Goal: Book appointment/travel/reservation

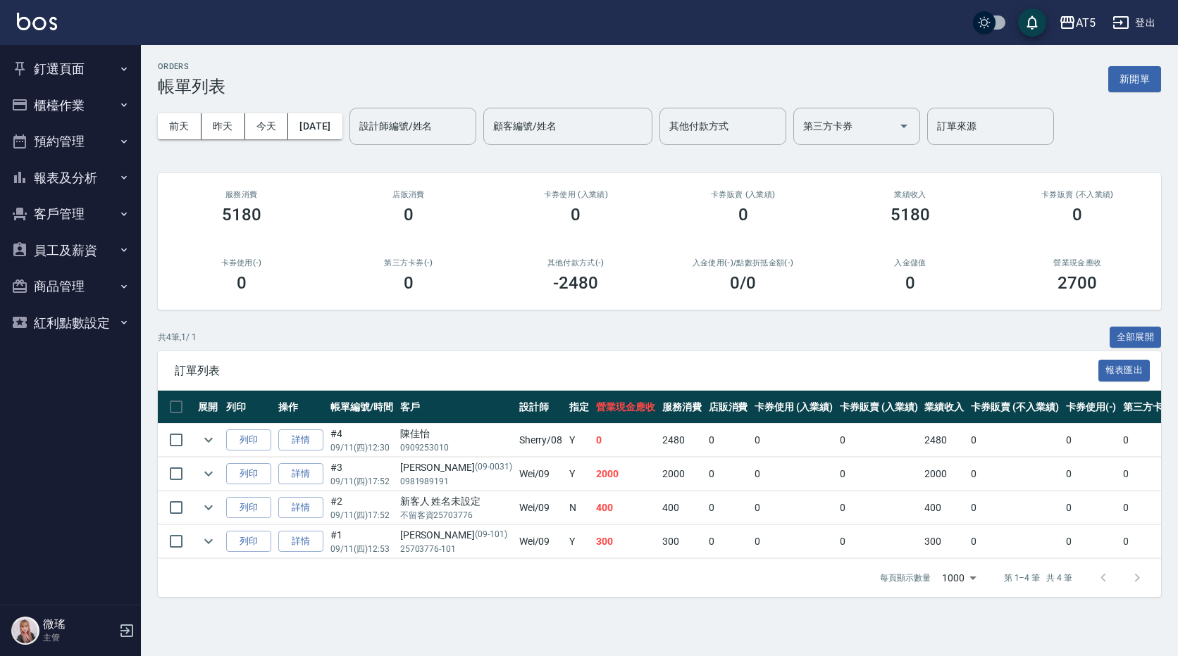
click at [65, 70] on button "釘選頁面" at bounding box center [71, 69] width 130 height 37
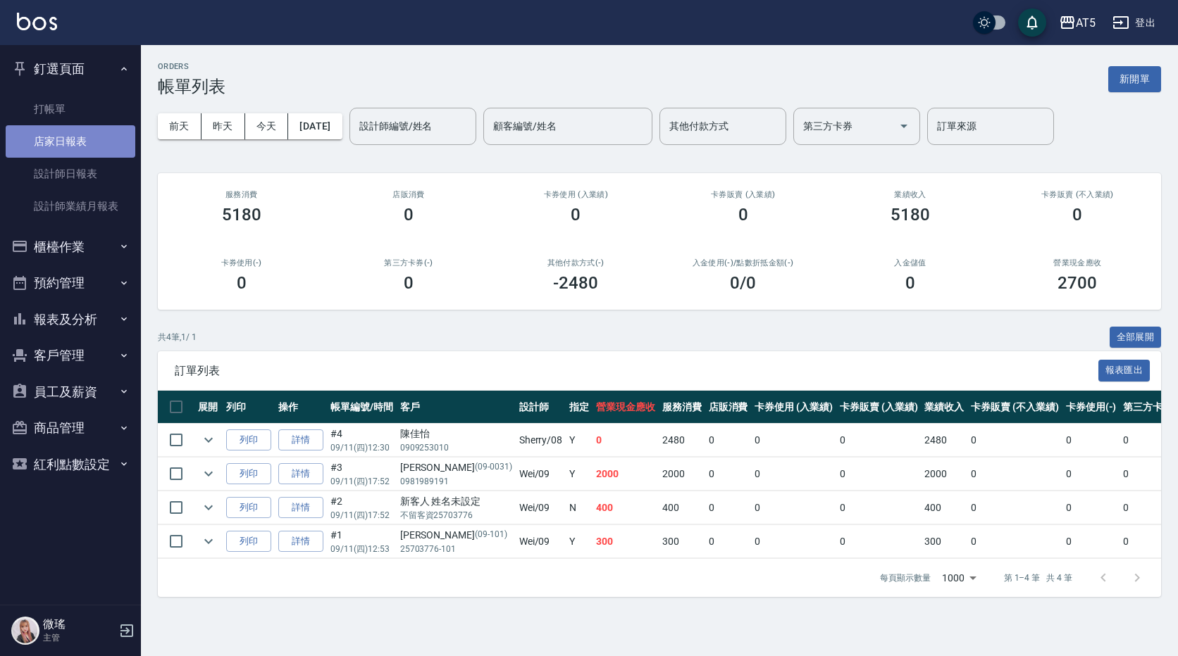
click at [58, 156] on link "店家日報表" at bounding box center [71, 141] width 130 height 32
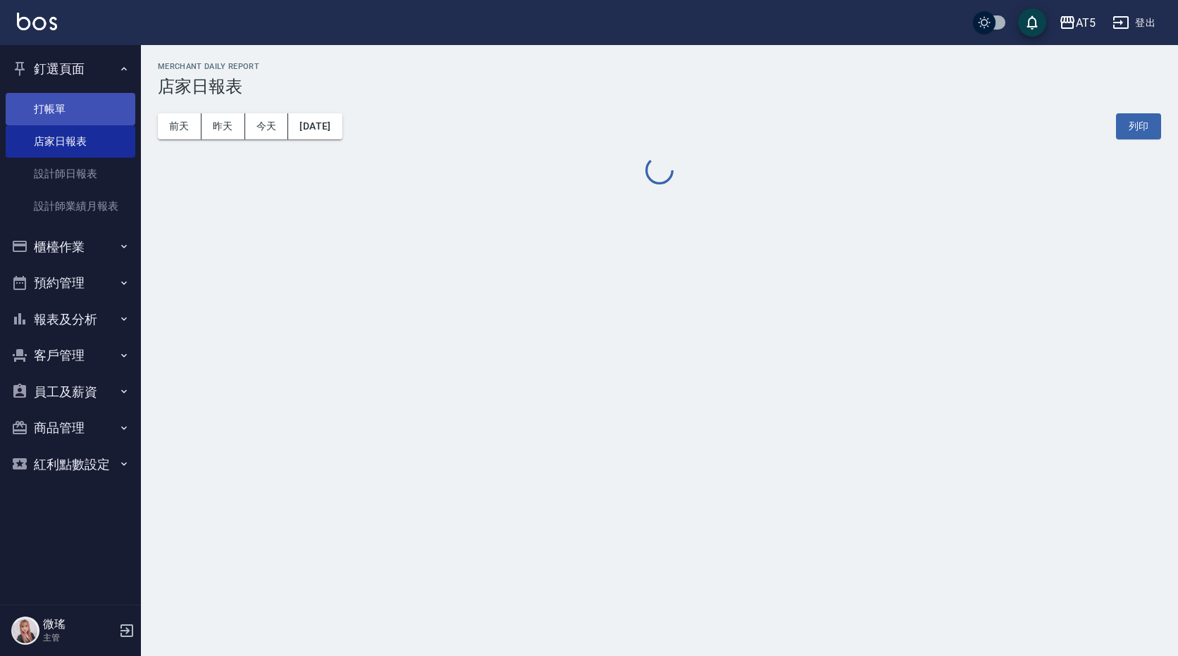
click at [61, 94] on link "打帳單" at bounding box center [71, 109] width 130 height 32
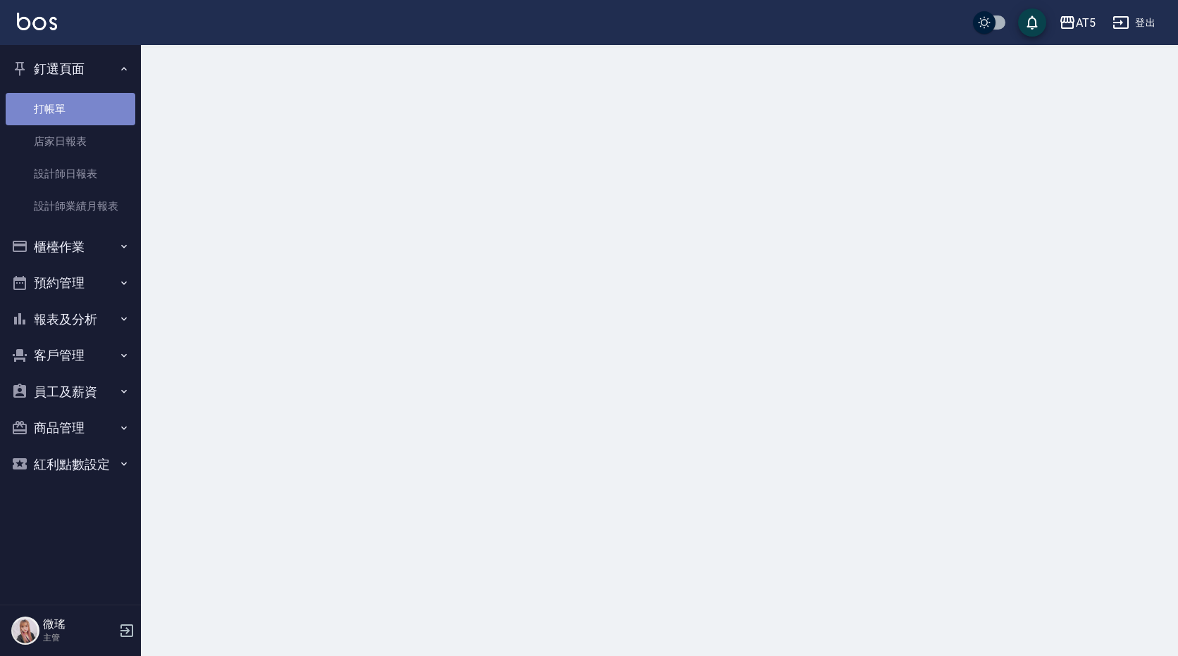
click at [61, 94] on link "打帳單" at bounding box center [71, 109] width 130 height 32
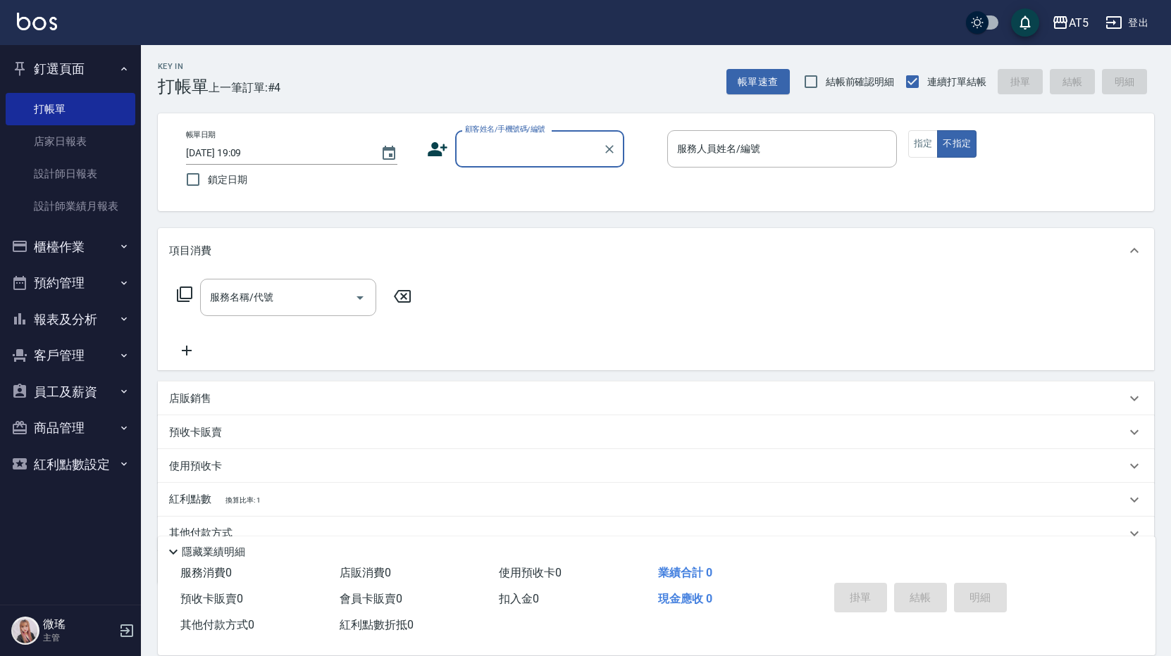
drag, startPoint x: 482, startPoint y: 135, endPoint x: 498, endPoint y: 147, distance: 19.6
click at [492, 143] on div "顧客姓名/手機號碼/編號" at bounding box center [539, 148] width 169 height 37
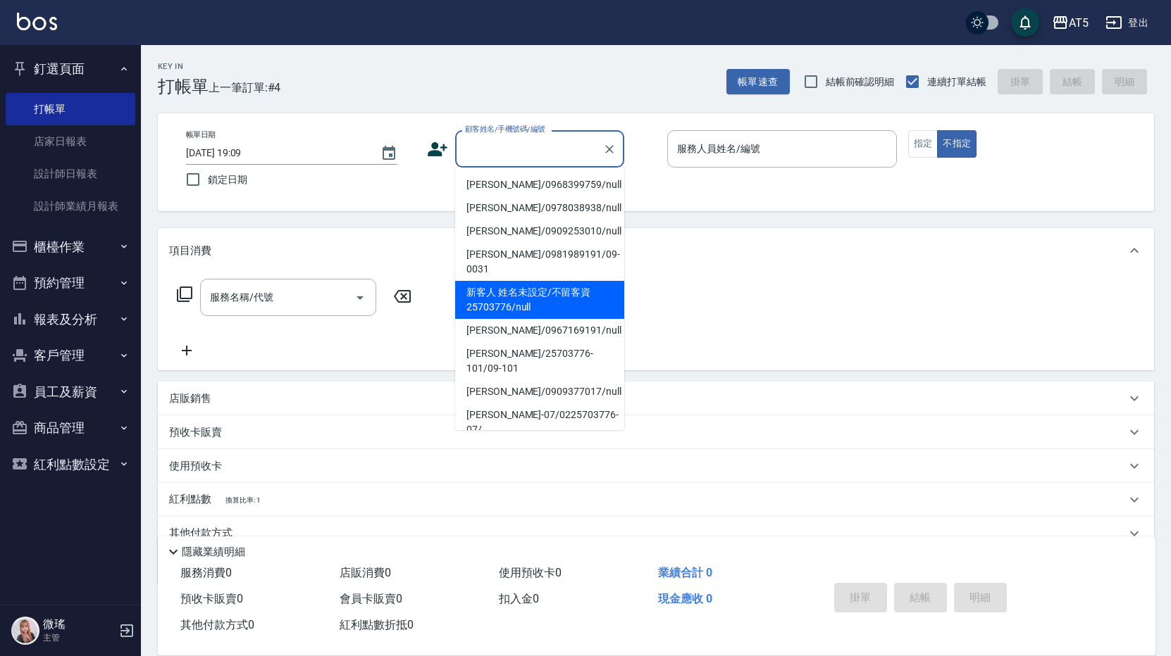
click at [511, 281] on li "新客人 姓名未設定/不留客資25703776/null" at bounding box center [539, 300] width 169 height 38
type input "新客人 姓名未設定/不留客資25703776/null"
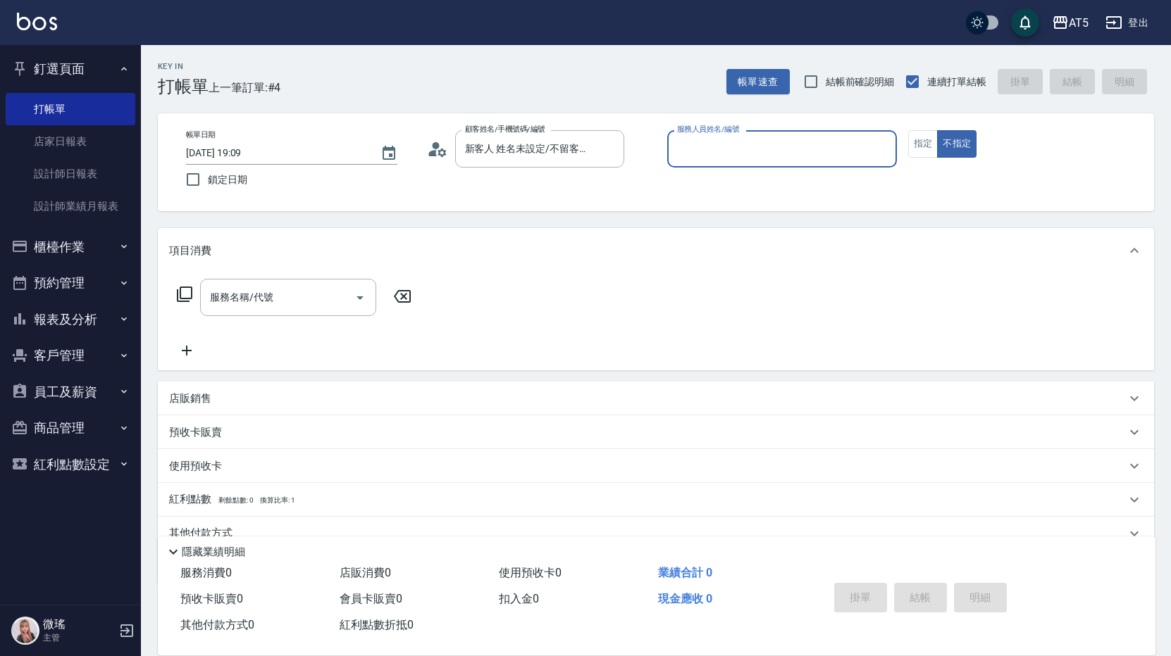
click at [718, 157] on input "服務人員姓名/編號" at bounding box center [781, 149] width 217 height 25
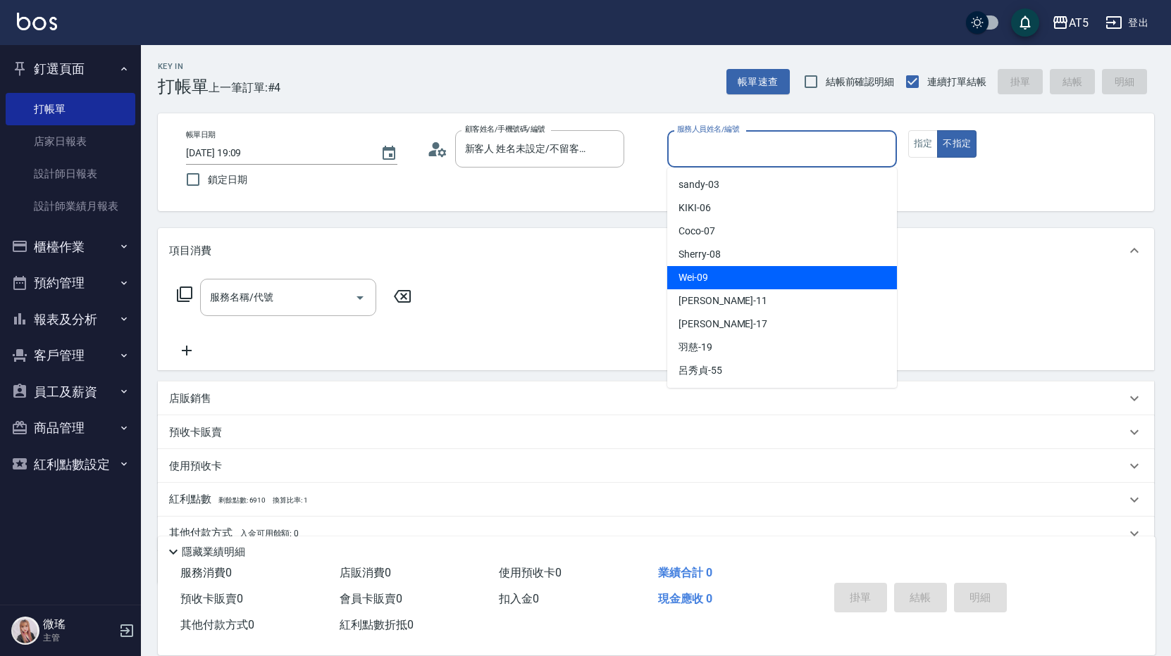
click at [682, 279] on span "Wei -09" at bounding box center [693, 277] width 30 height 15
type input "Wei-09"
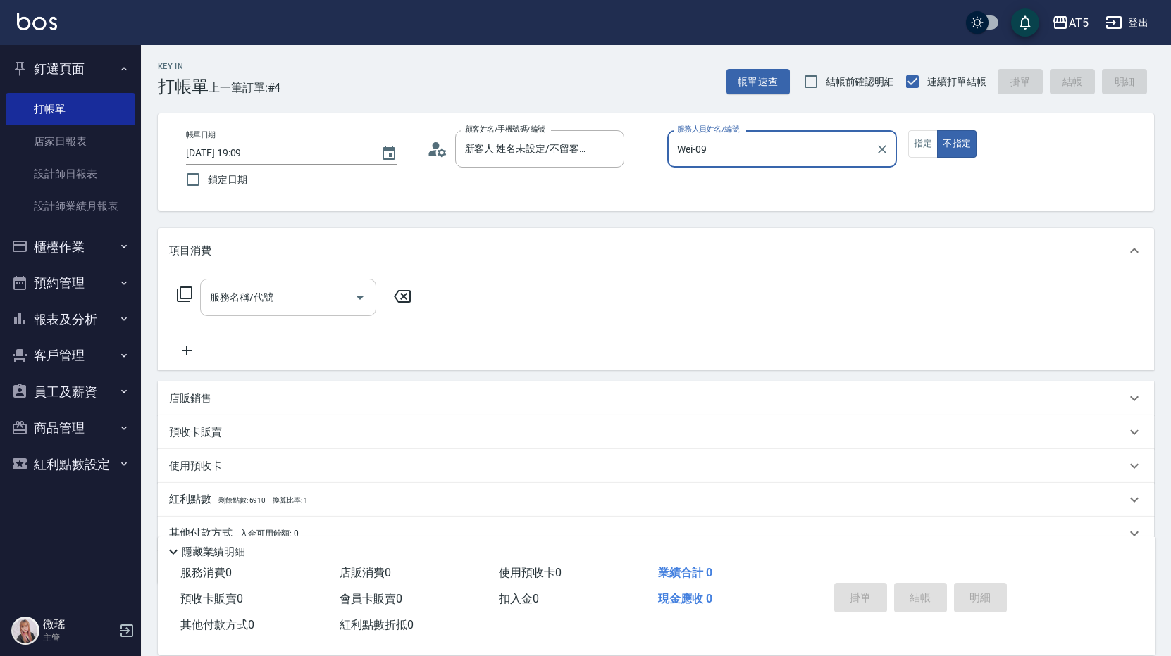
click at [325, 298] on input "服務名稱/代號" at bounding box center [277, 297] width 142 height 25
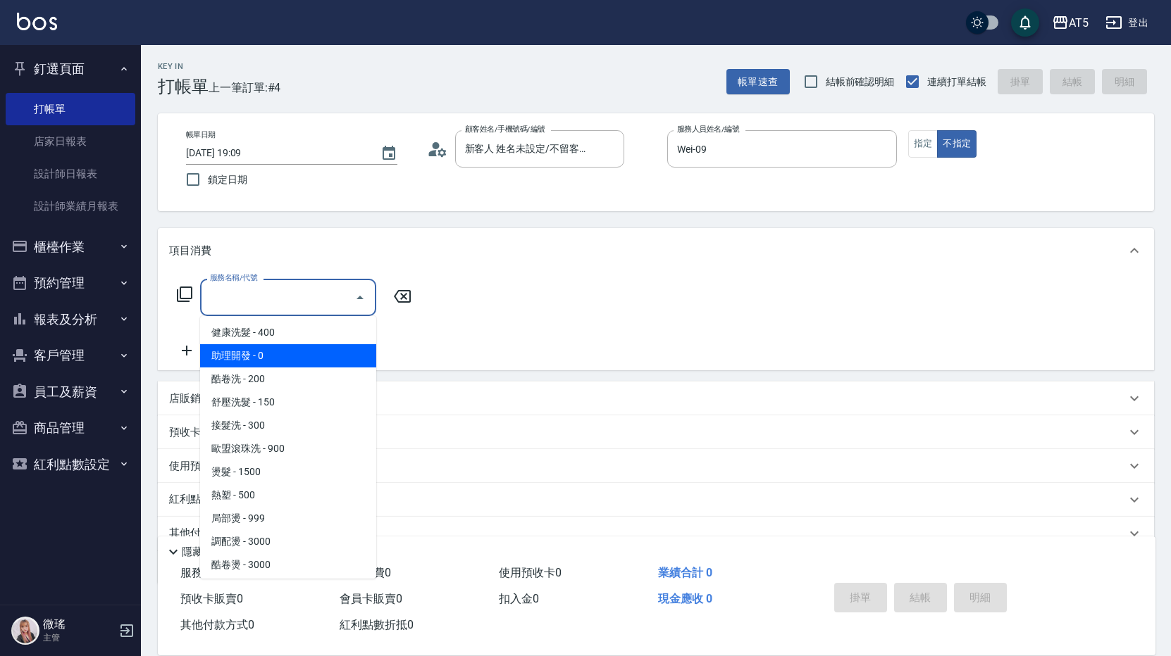
scroll to position [211, 0]
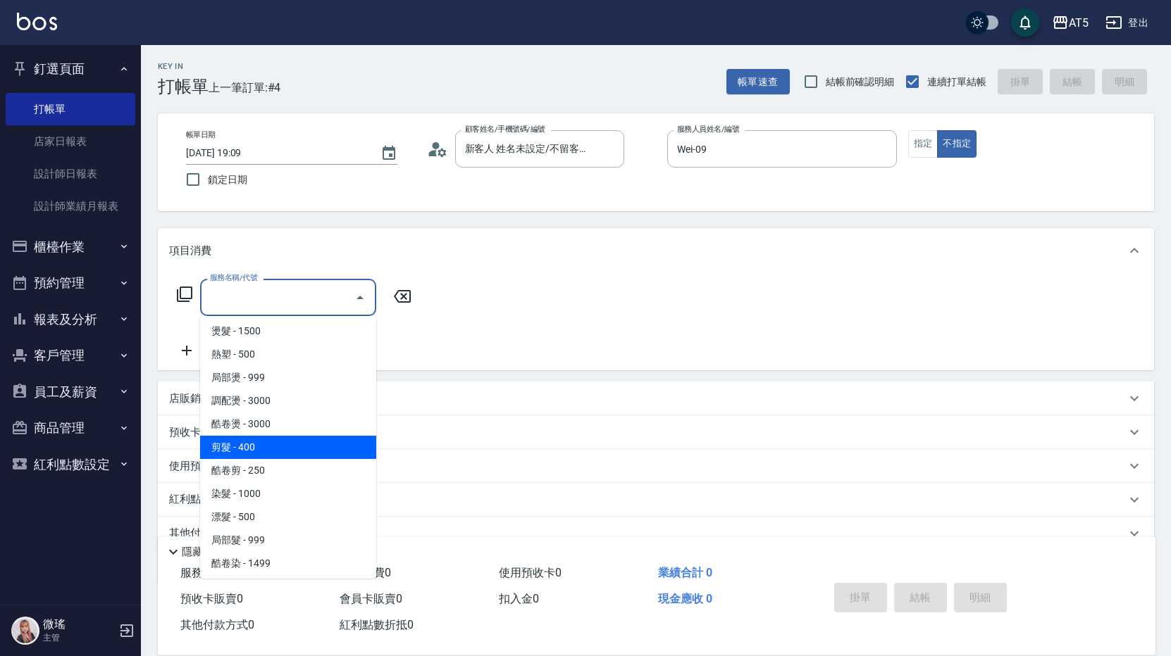
click at [250, 447] on span "剪髮 - 400" at bounding box center [288, 447] width 176 height 23
type input "剪髮(401)"
type input "40"
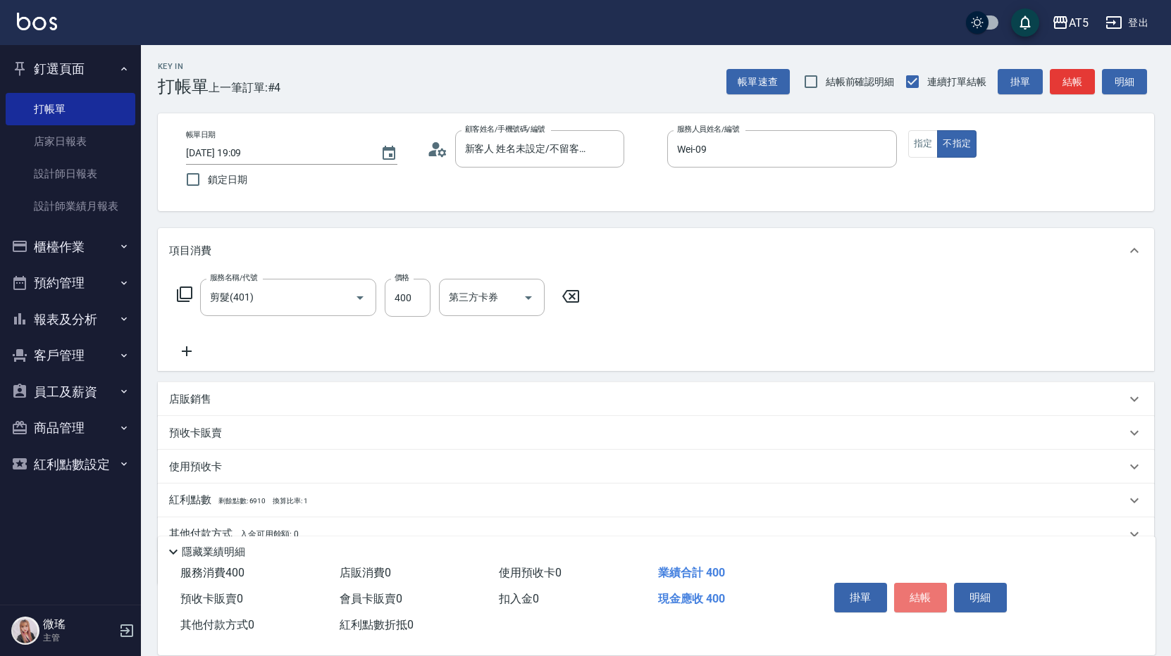
drag, startPoint x: 935, startPoint y: 585, endPoint x: 942, endPoint y: 585, distance: 7.7
click at [942, 585] on button "結帳" at bounding box center [920, 598] width 53 height 30
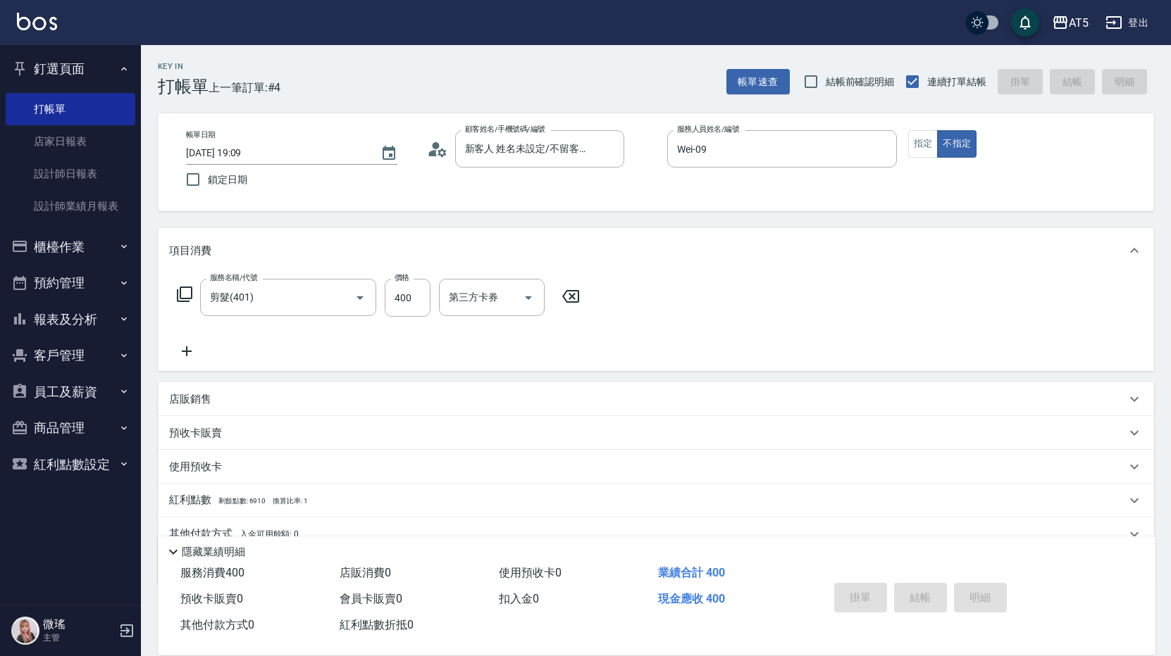
type input "0"
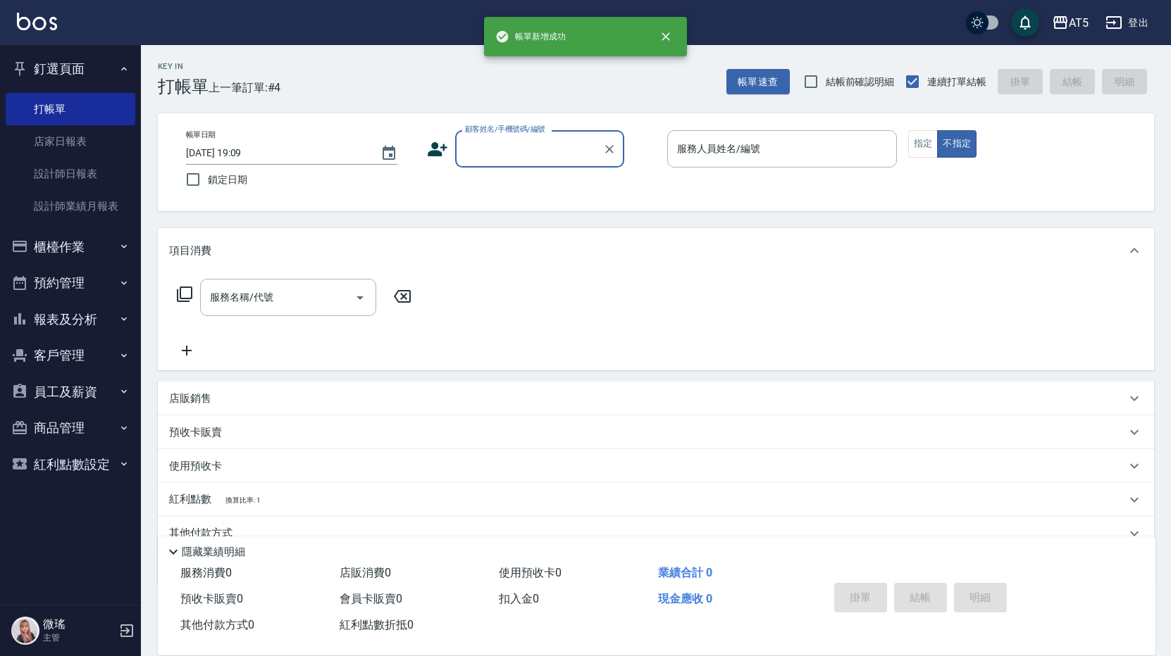
scroll to position [0, 0]
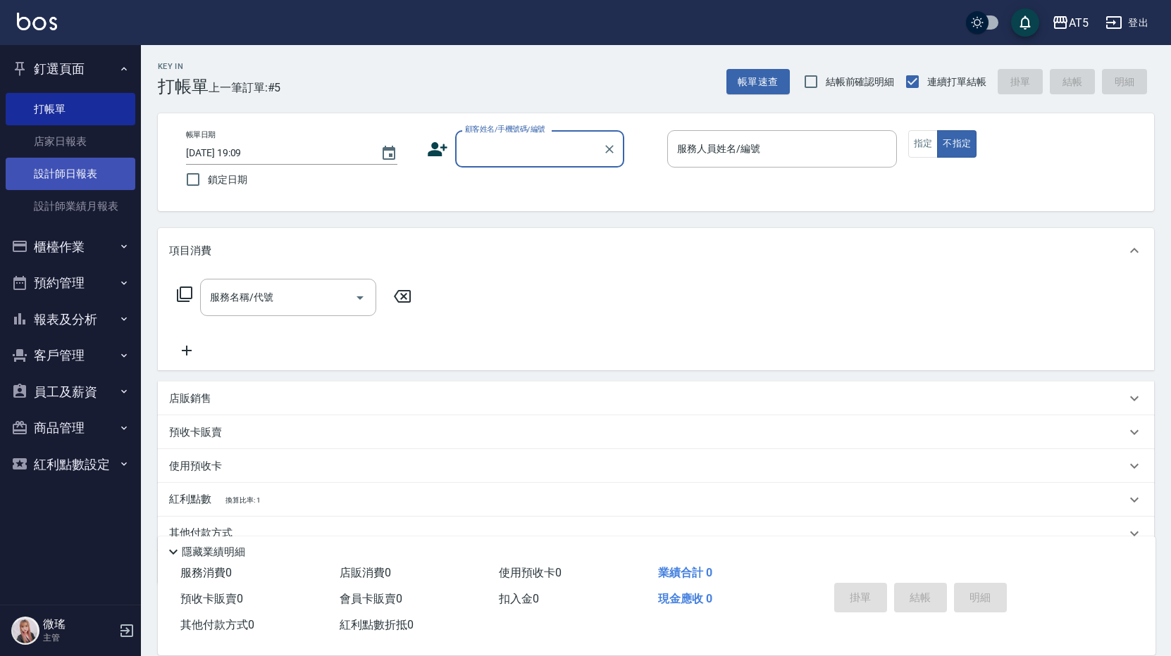
click at [70, 180] on link "設計師日報表" at bounding box center [71, 174] width 130 height 32
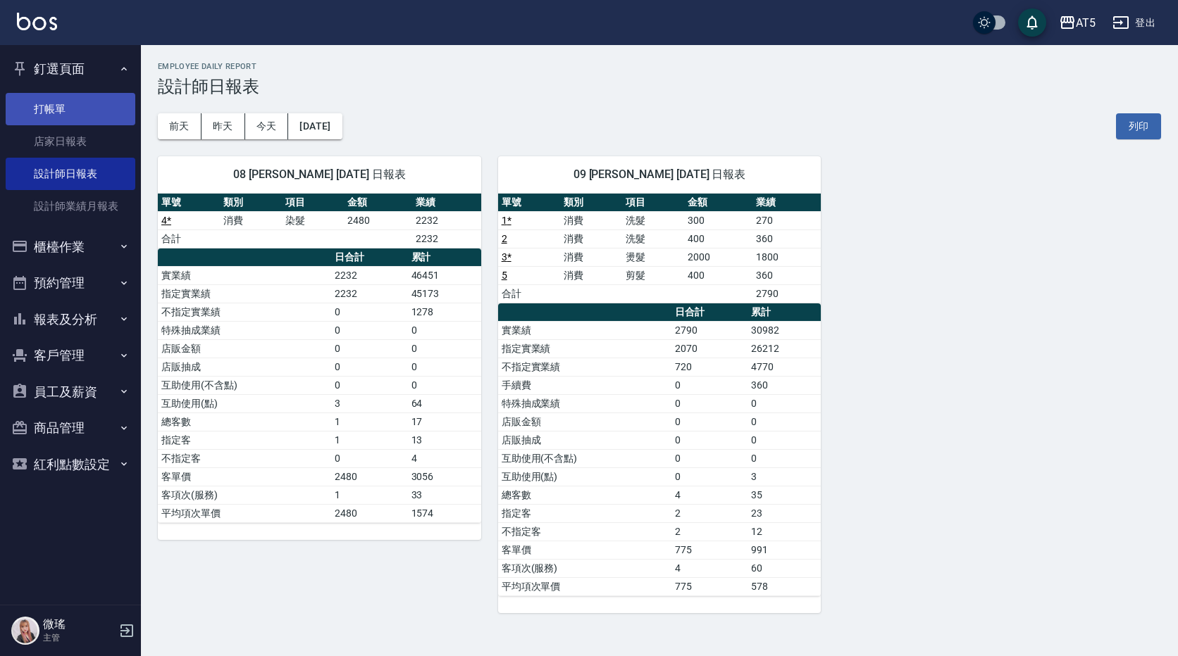
click at [50, 98] on link "打帳單" at bounding box center [71, 109] width 130 height 32
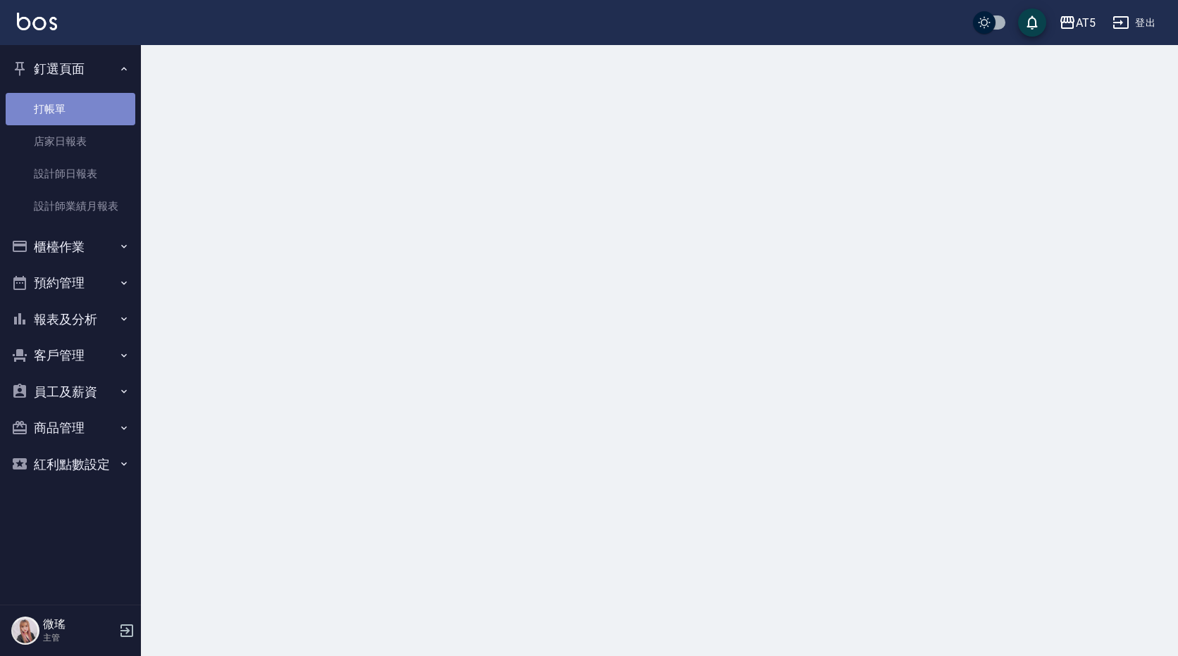
click at [50, 98] on link "打帳單" at bounding box center [71, 109] width 130 height 32
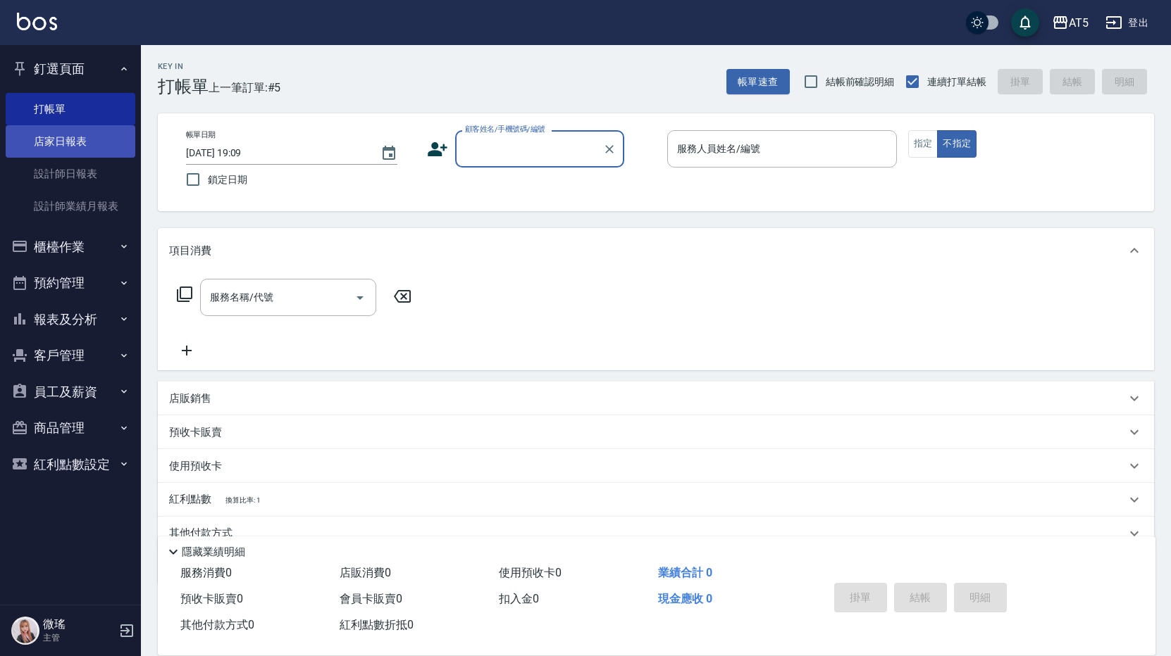
click at [87, 142] on link "店家日報表" at bounding box center [71, 141] width 130 height 32
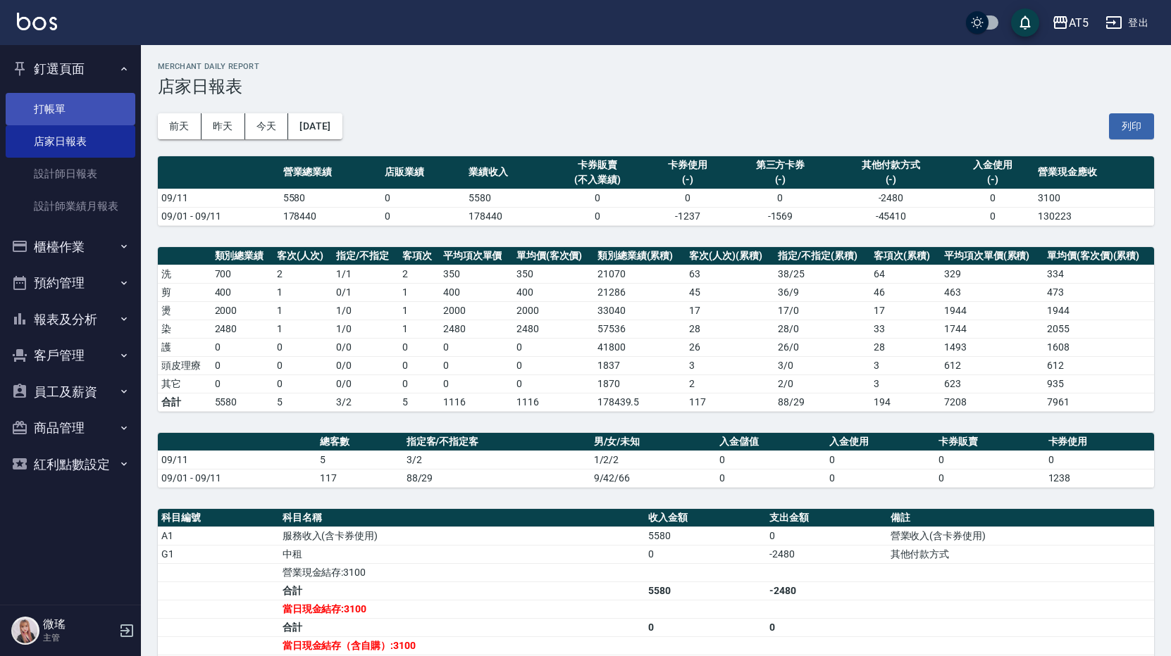
scroll to position [70, 0]
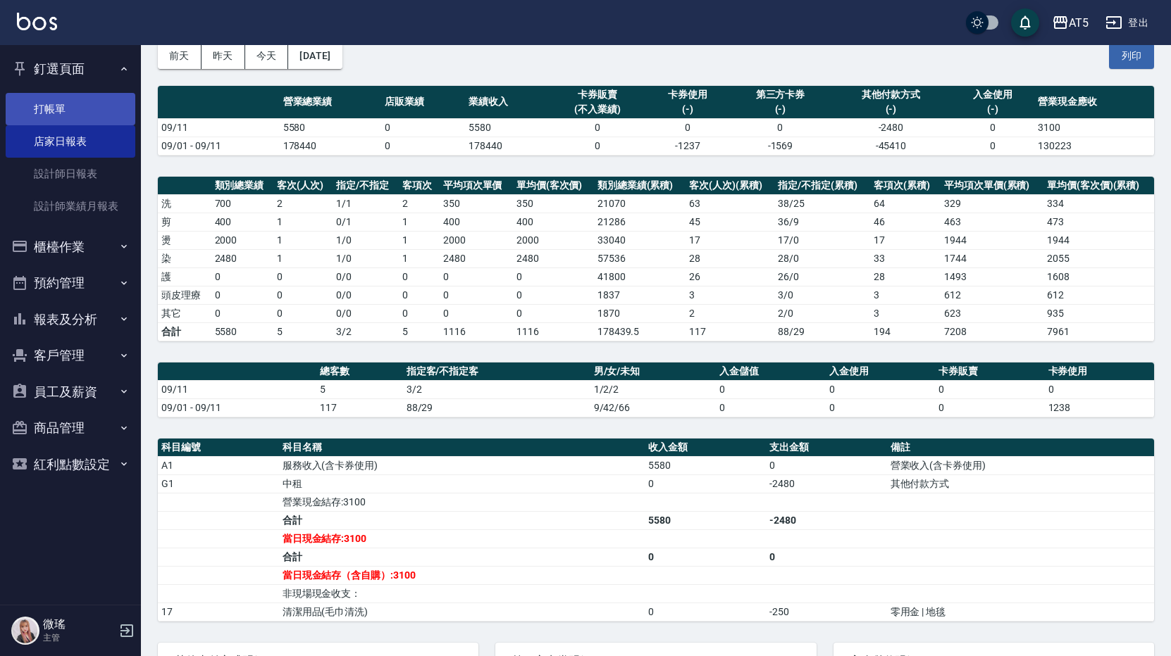
click at [35, 94] on link "打帳單" at bounding box center [71, 109] width 130 height 32
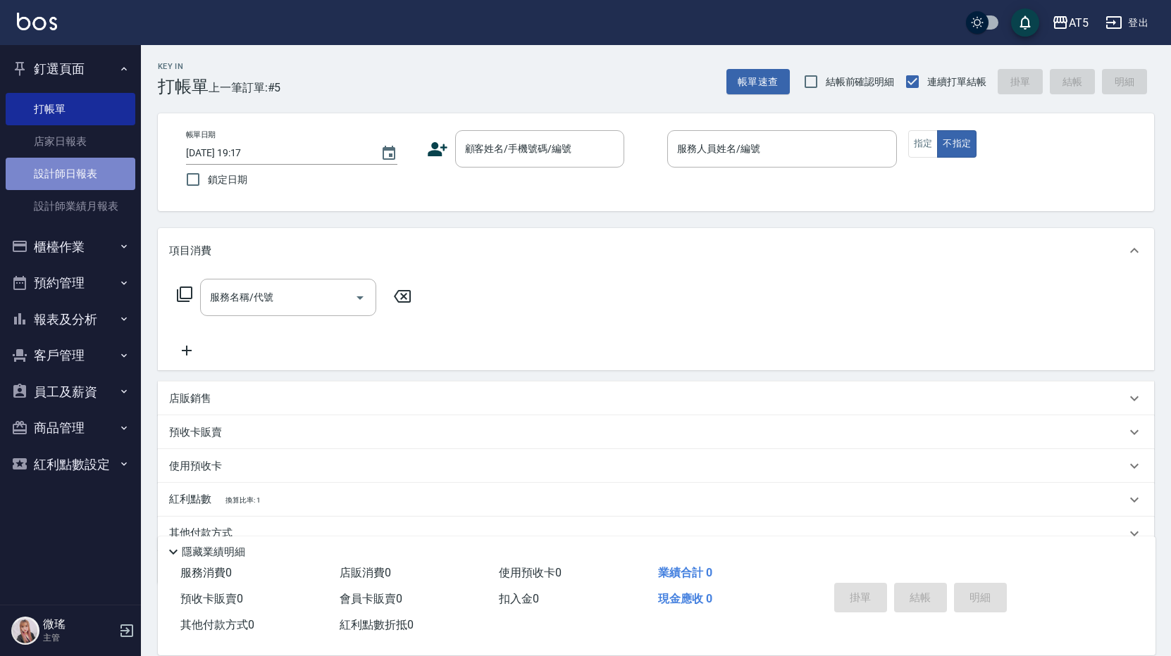
click at [106, 183] on link "設計師日報表" at bounding box center [71, 174] width 130 height 32
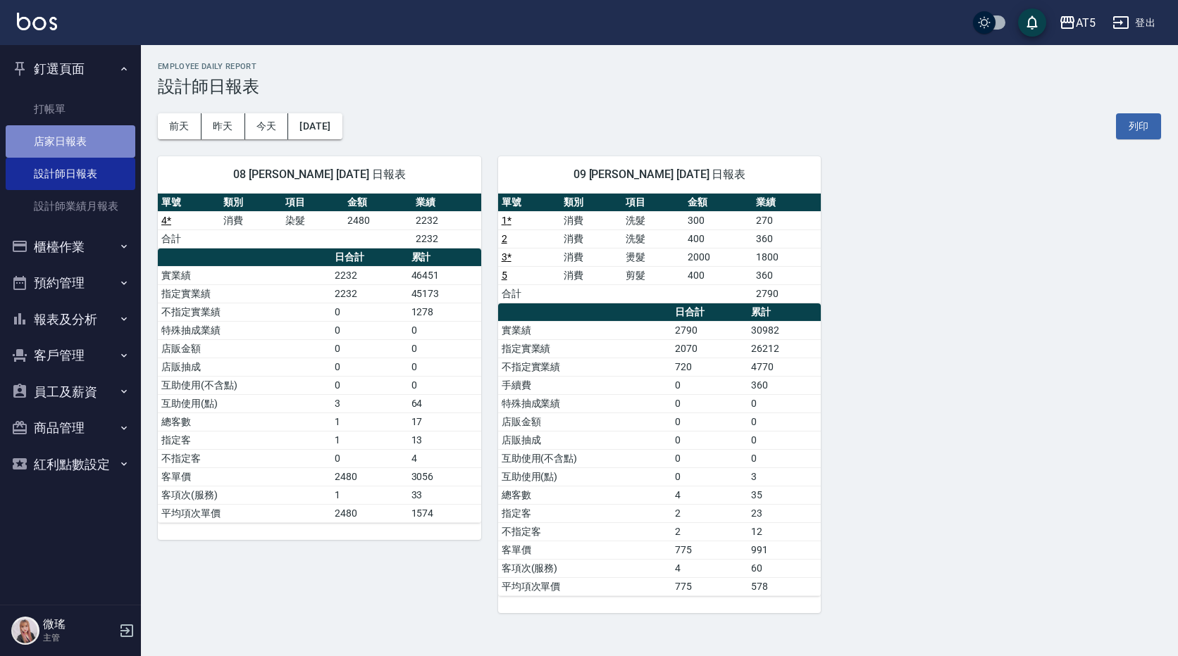
click at [117, 127] on link "店家日報表" at bounding box center [71, 141] width 130 height 32
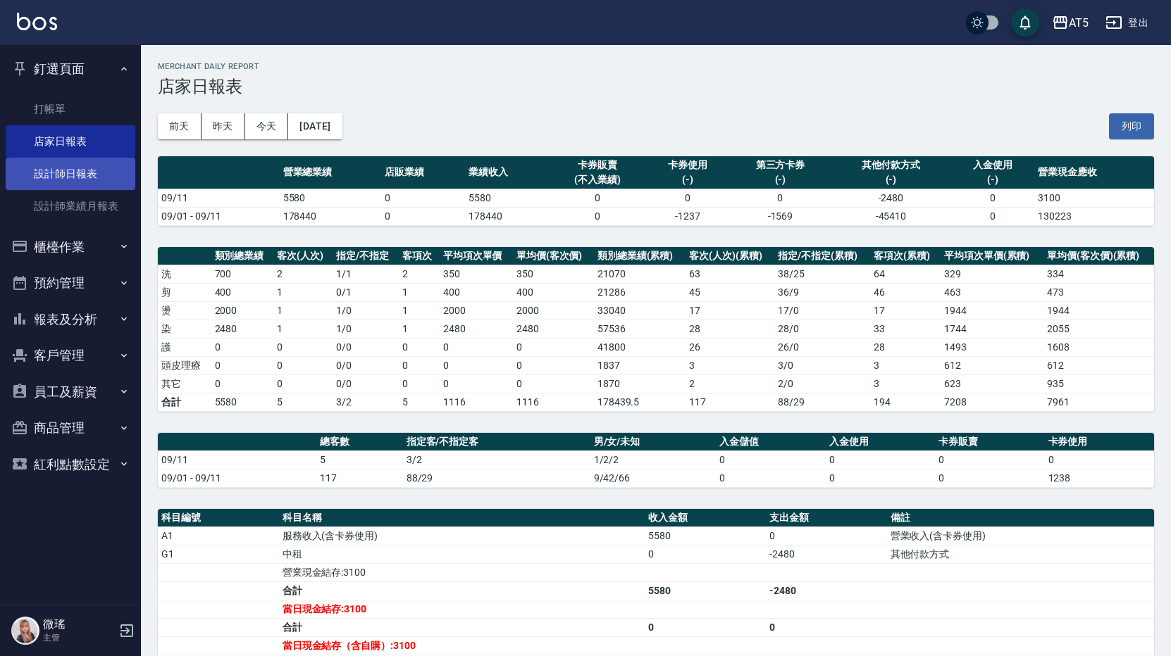
click at [74, 168] on link "設計師日報表" at bounding box center [71, 174] width 130 height 32
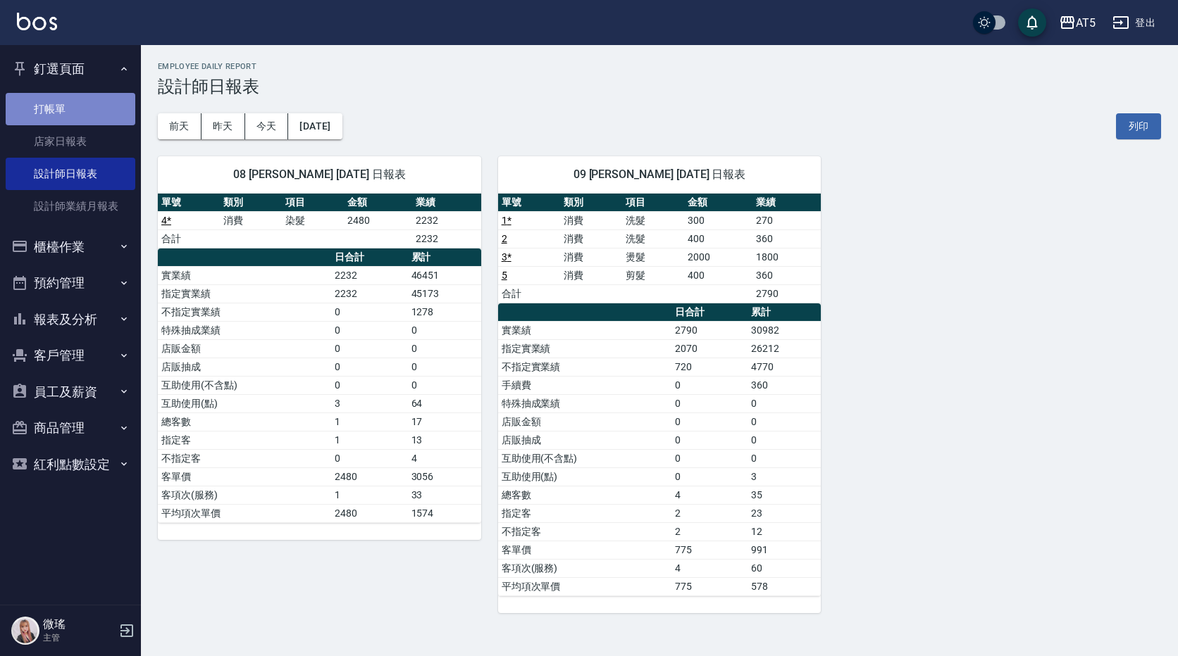
click at [59, 101] on link "打帳單" at bounding box center [71, 109] width 130 height 32
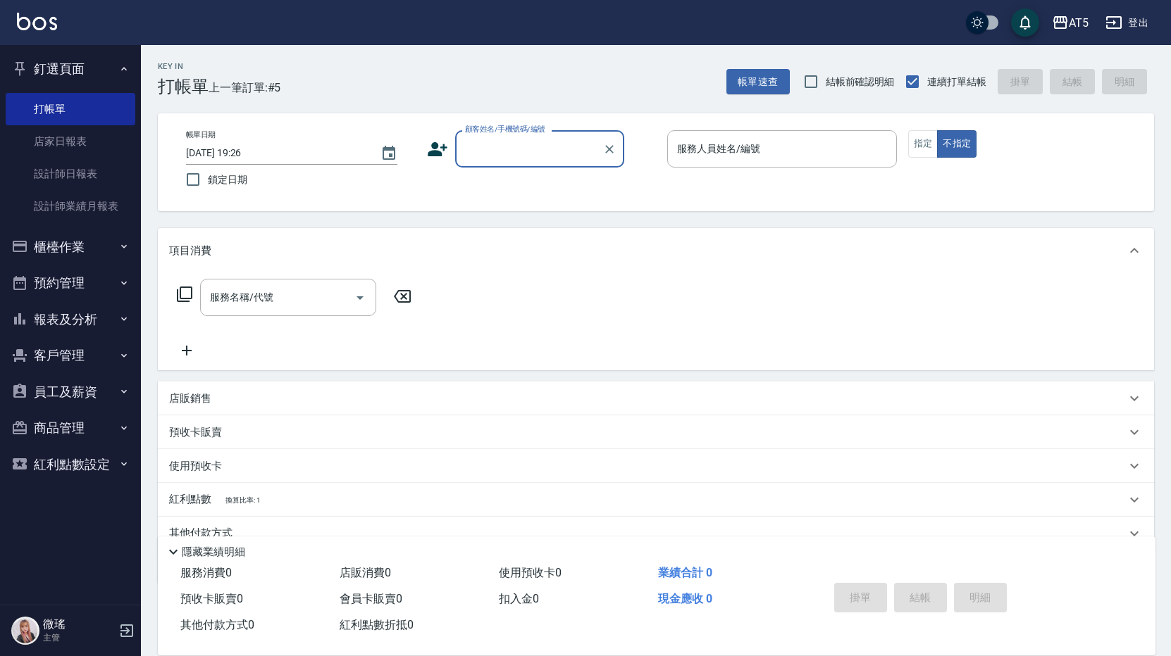
click at [60, 287] on button "預約管理" at bounding box center [71, 283] width 130 height 37
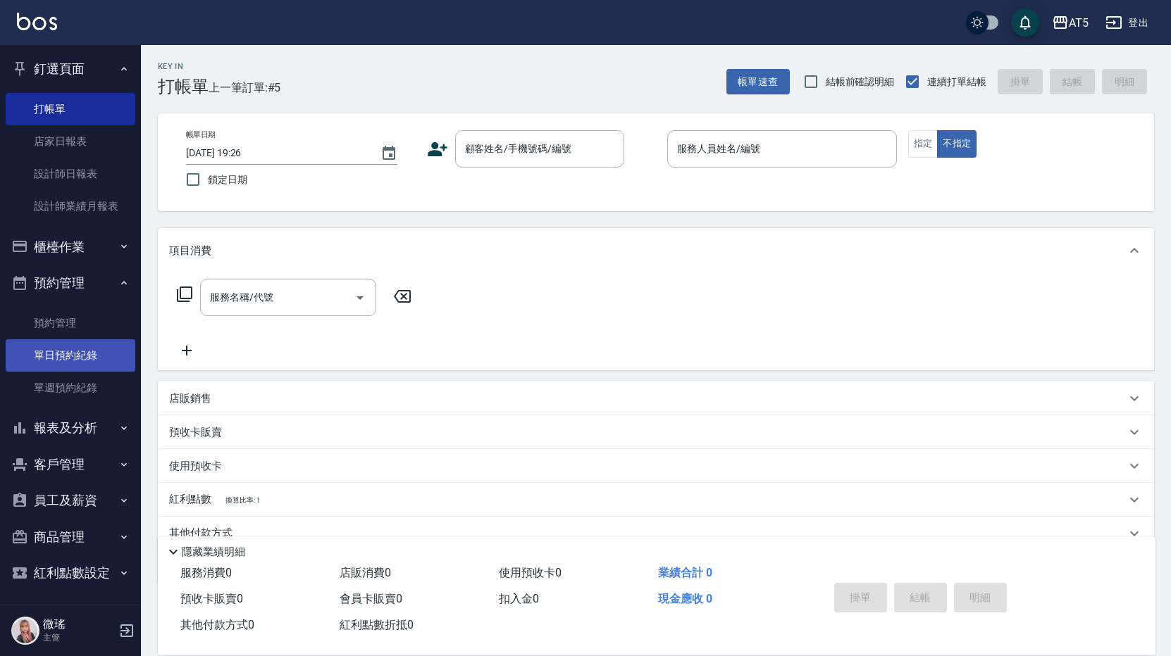
click at [66, 366] on link "單日預約紀錄" at bounding box center [71, 355] width 130 height 32
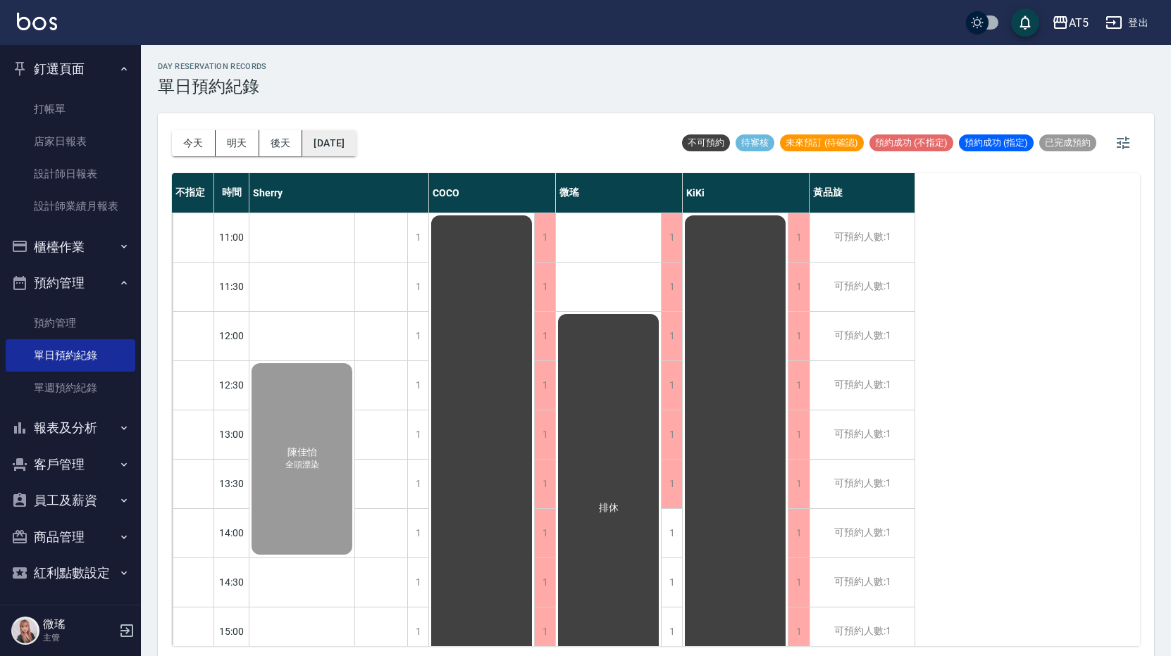
click at [356, 144] on button "[DATE]" at bounding box center [329, 143] width 54 height 26
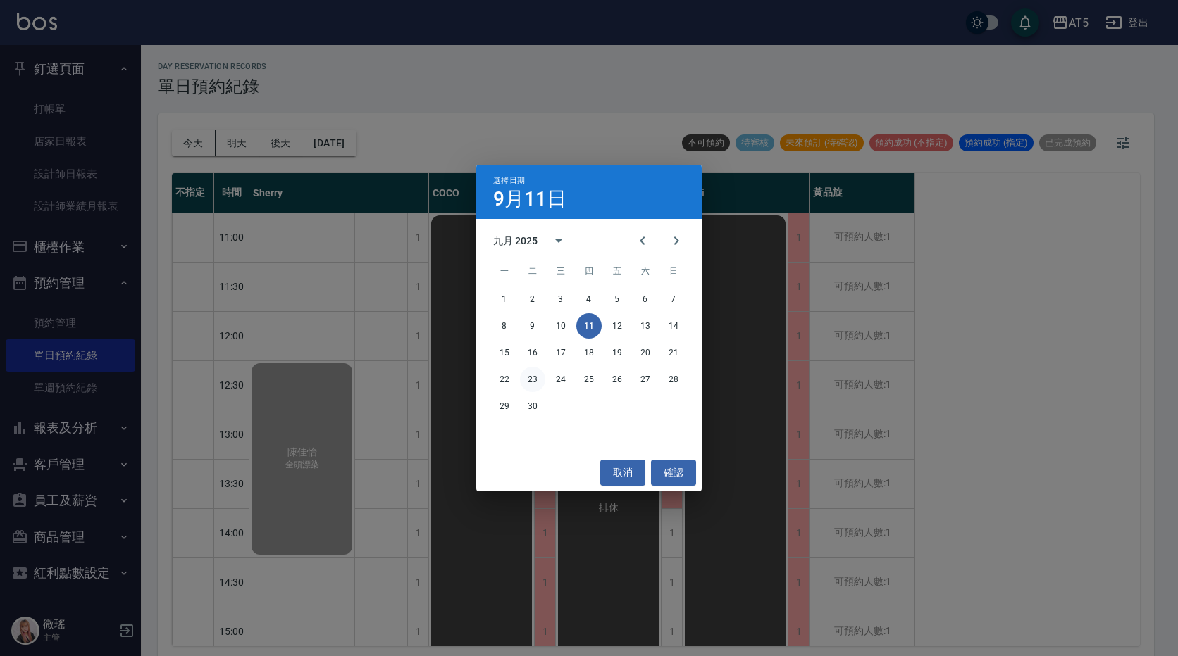
click at [535, 382] on button "23" at bounding box center [532, 379] width 25 height 25
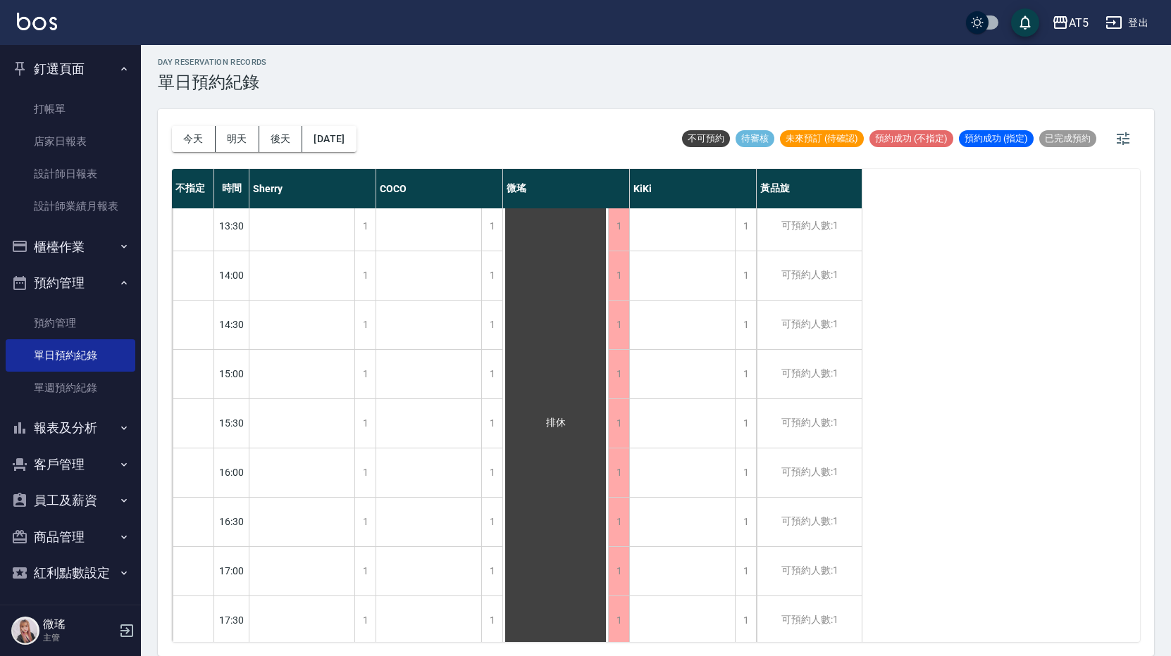
scroll to position [394, 0]
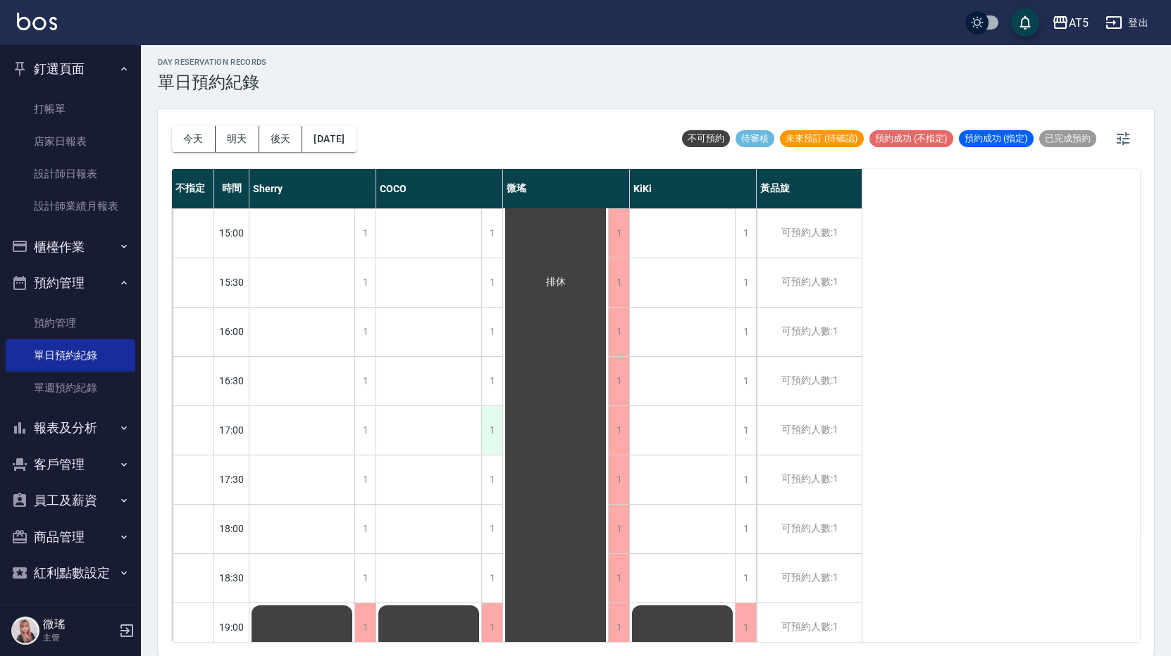
click at [484, 432] on div "1" at bounding box center [491, 430] width 21 height 49
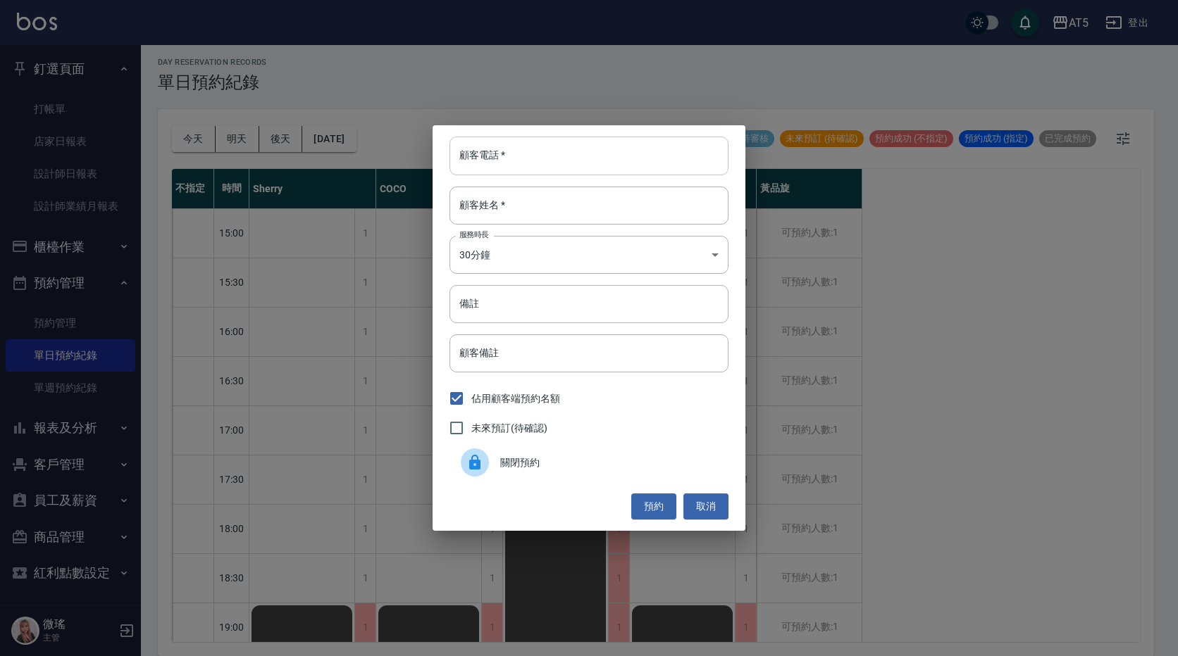
click at [523, 155] on input "顧客電話   *" at bounding box center [588, 156] width 279 height 38
type input "ㄕ"
type input "ㄗ"
type input "[PERSON_NAME]"
type input "岑"
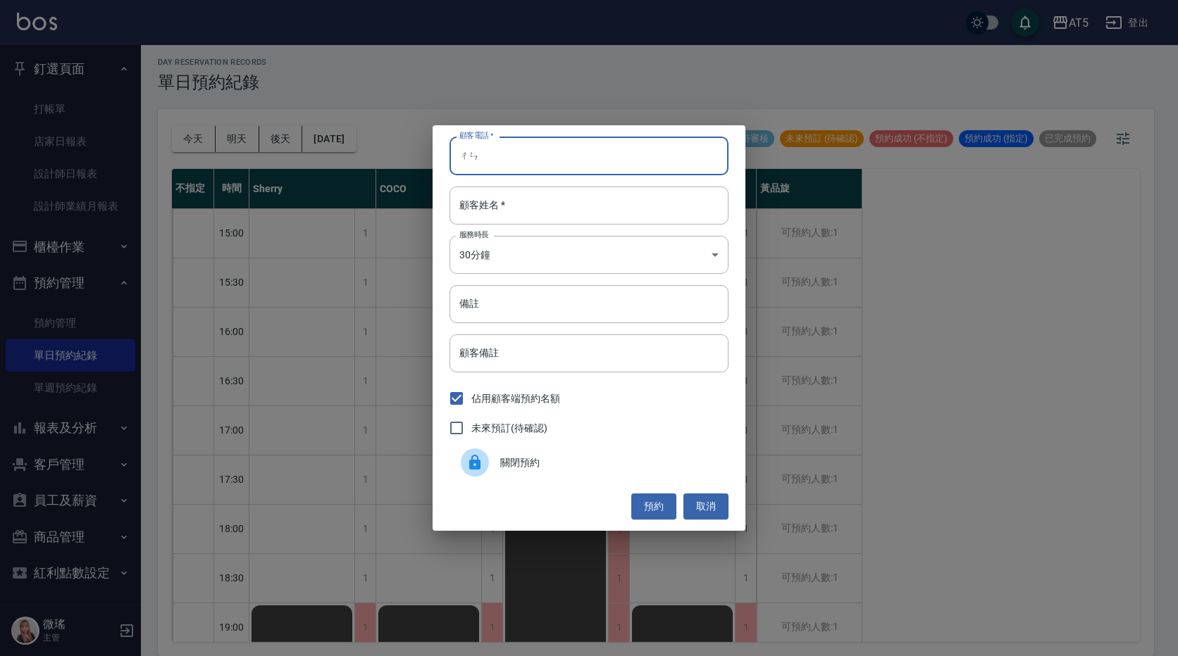
type input "陳"
click at [459, 155] on input "陳" at bounding box center [588, 156] width 279 height 38
click at [485, 212] on input "顧客姓名   *" at bounding box center [588, 206] width 279 height 38
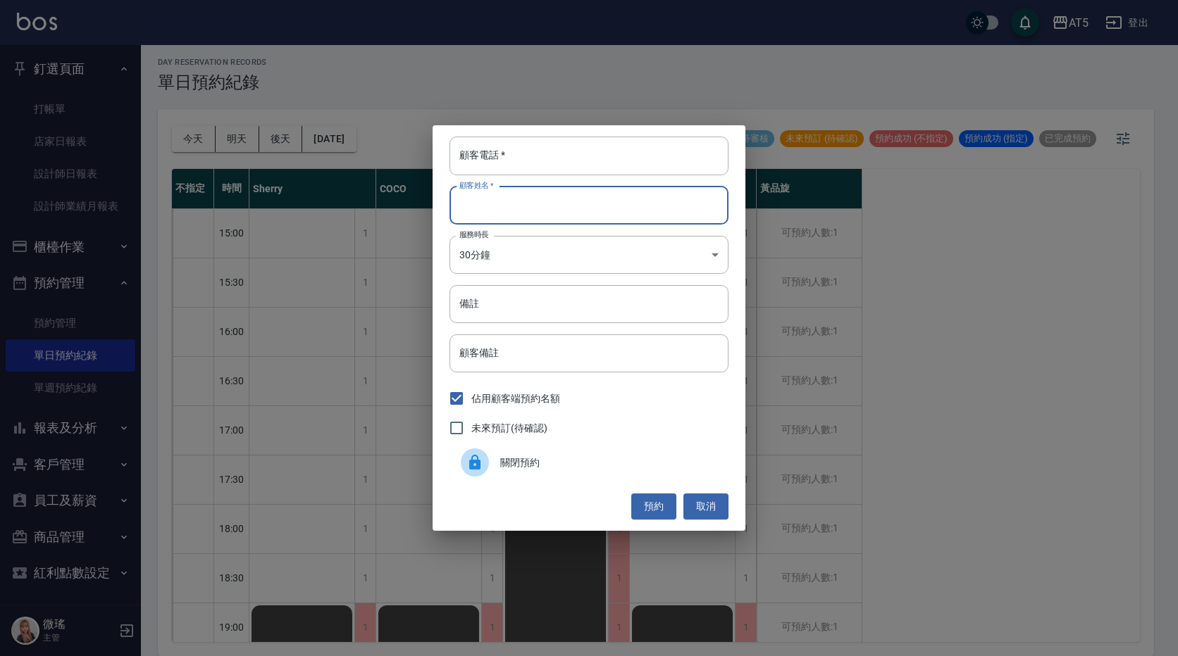
paste input "陳"
type input "陳"
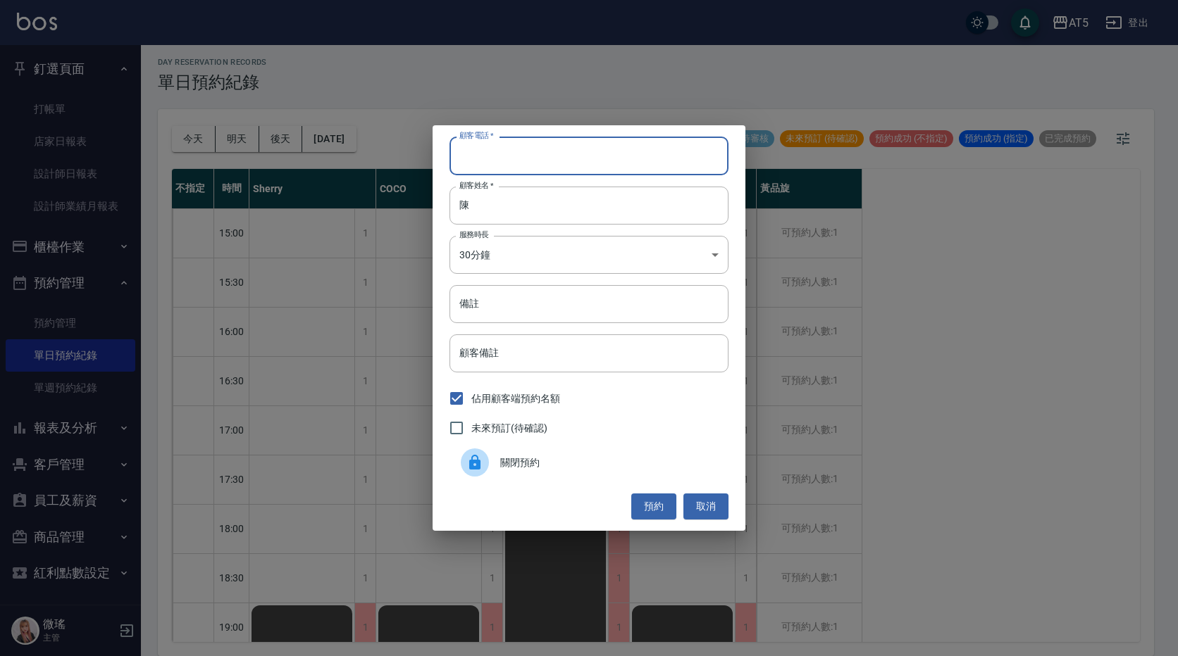
click at [505, 164] on input "顧客電話   *" at bounding box center [588, 156] width 279 height 38
type input "0910691881"
click at [513, 249] on body "AT5 登出 釘選頁面 打帳單 店家日報表 設計師日報表 設計師業績月報表 櫃檯作業 打帳單 帳單列表 現金收支登錄 高階收支登錄 材料自購登錄 每日結帳 排…" at bounding box center [589, 326] width 1178 height 661
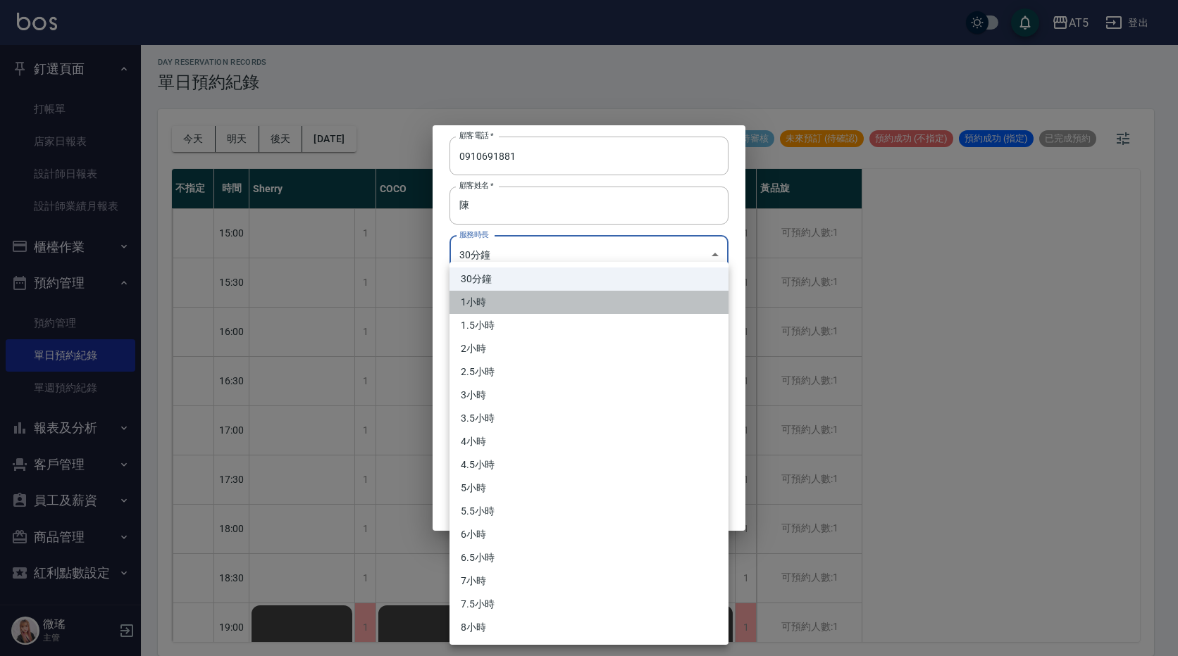
click at [528, 308] on li "1小時" at bounding box center [588, 302] width 279 height 23
type input "2"
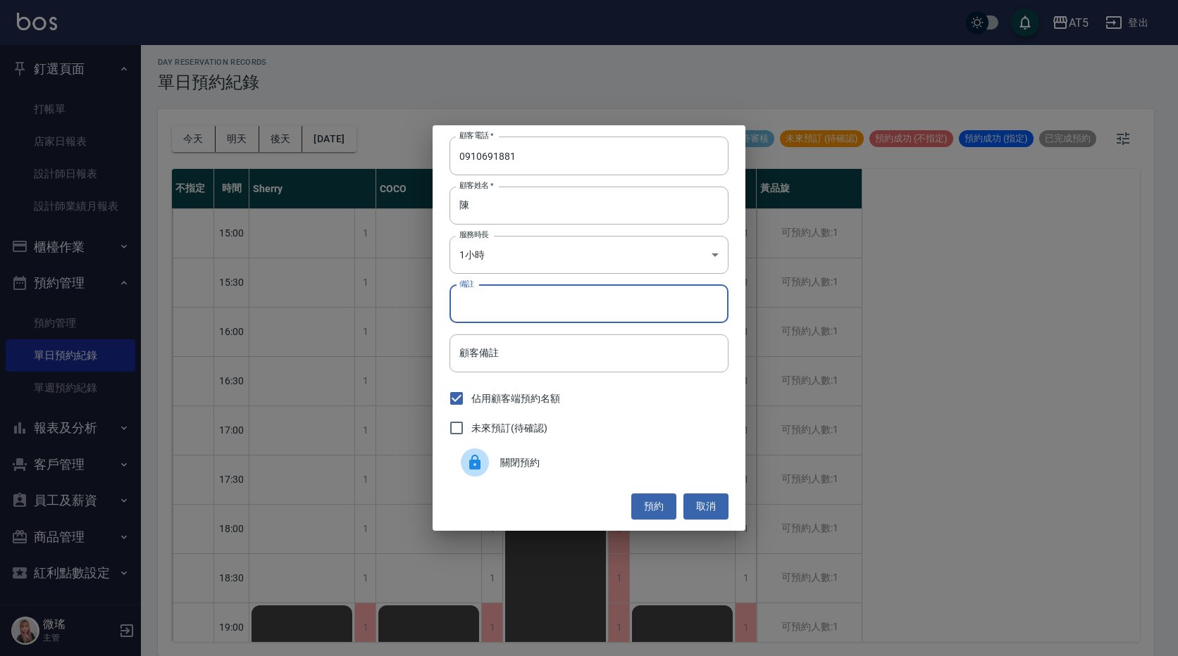
click at [500, 314] on input "備註" at bounding box center [588, 304] width 279 height 38
type input "f"
click at [555, 305] on input "go麻吉卷" at bounding box center [588, 304] width 279 height 38
type input "go麻吉卷洗護"
click at [664, 506] on button "預約" at bounding box center [653, 507] width 45 height 26
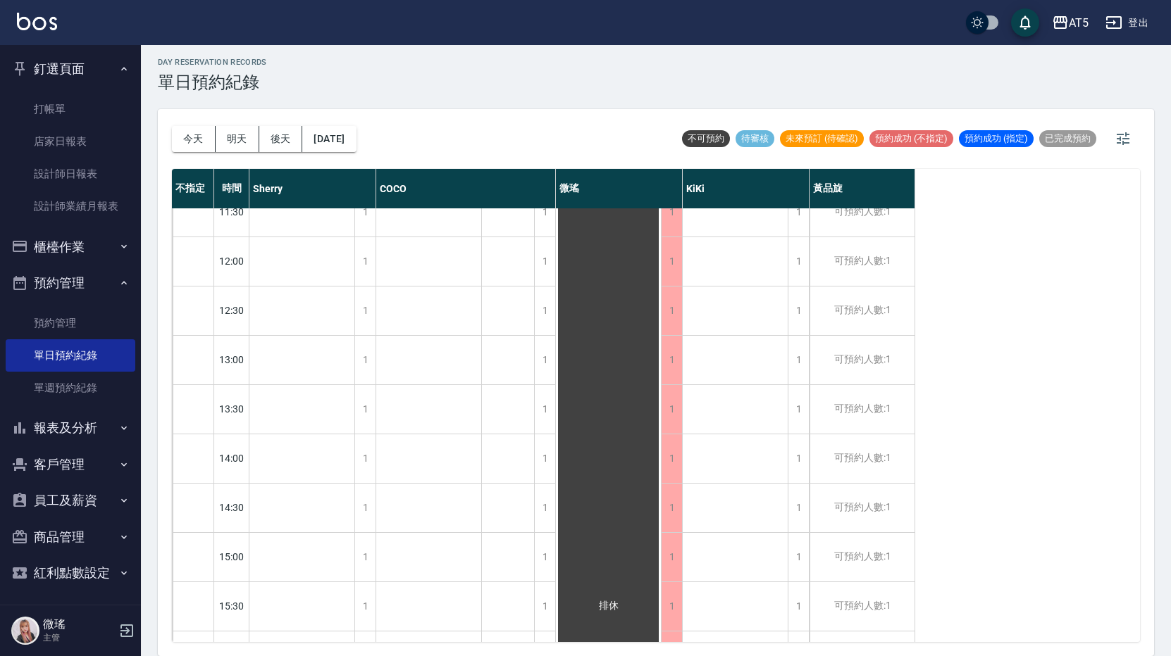
scroll to position [465, 0]
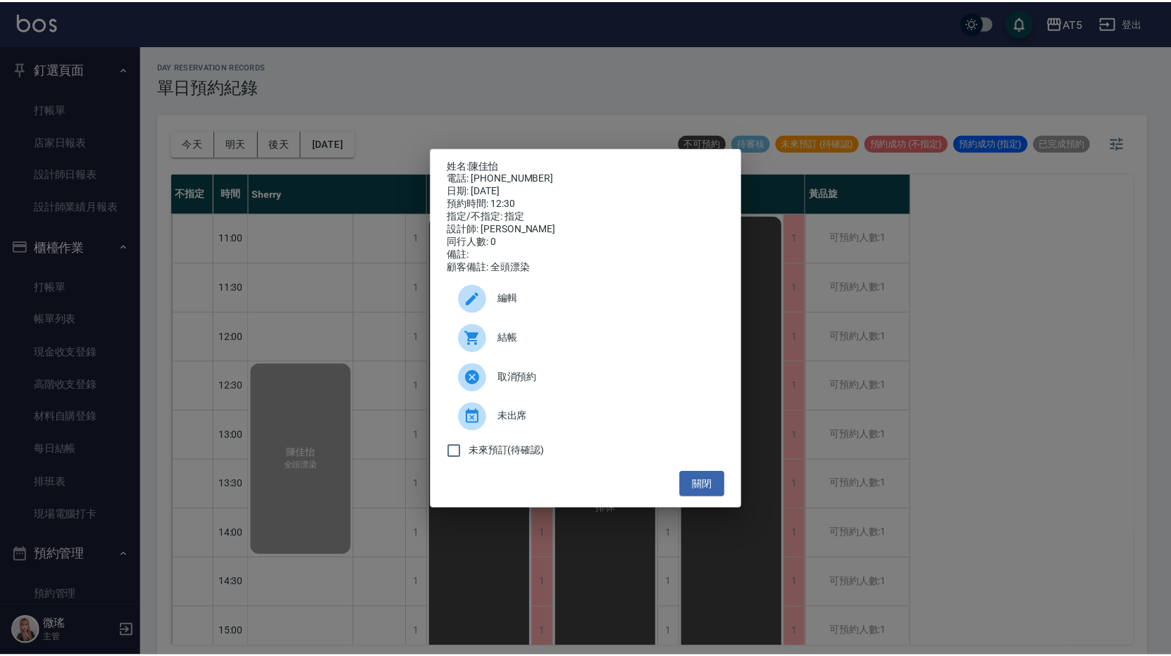
scroll to position [141, 0]
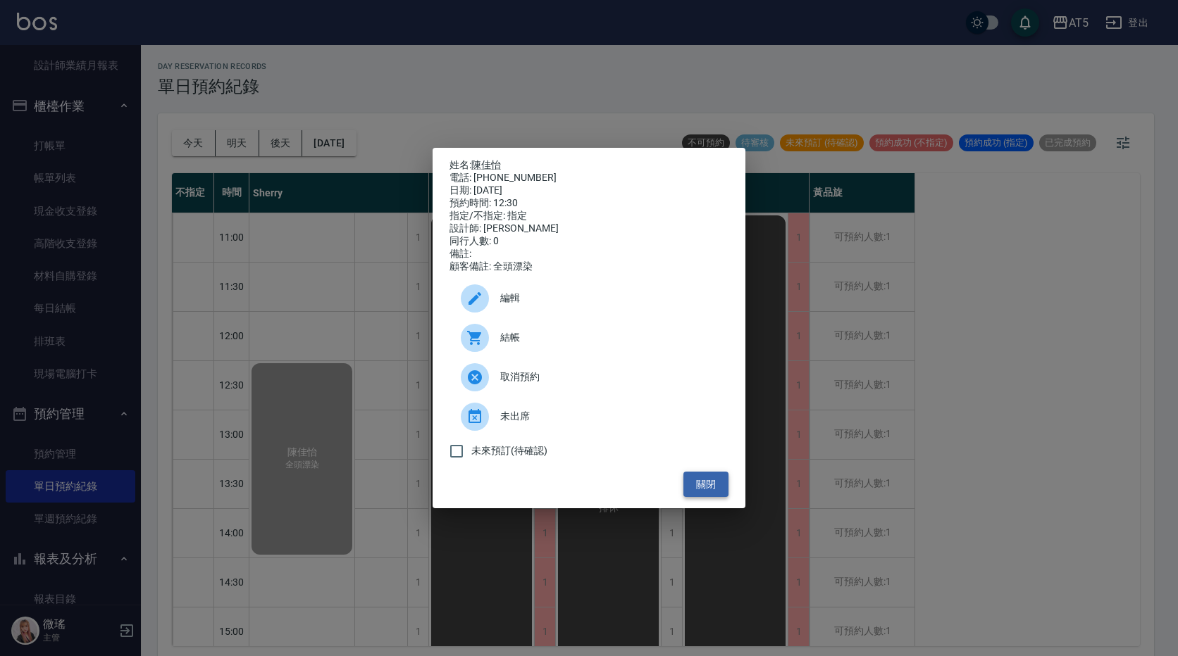
click at [714, 487] on button "關閉" at bounding box center [705, 485] width 45 height 26
